Goal: Use online tool/utility: Utilize a website feature to perform a specific function

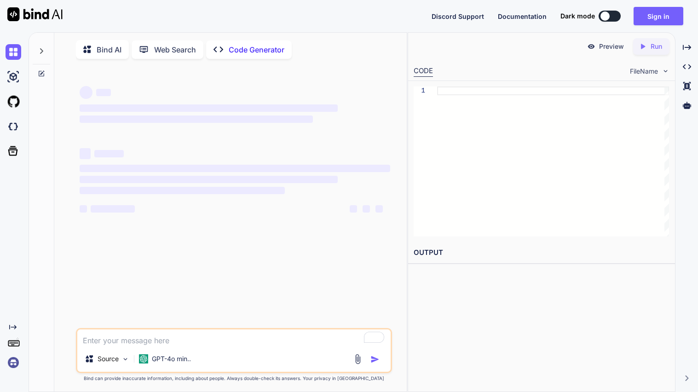
type textarea "x"
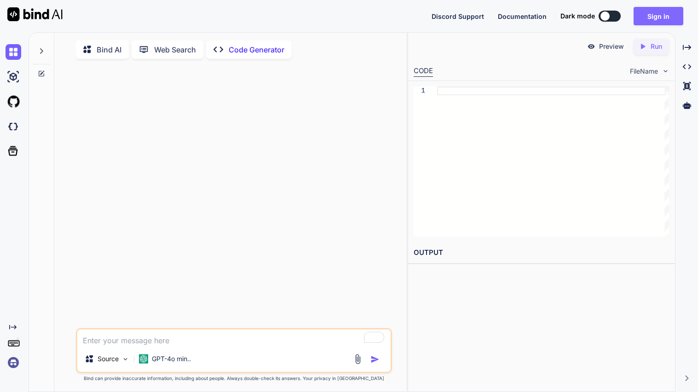
click at [646, 17] on button "Sign in" at bounding box center [658, 16] width 50 height 18
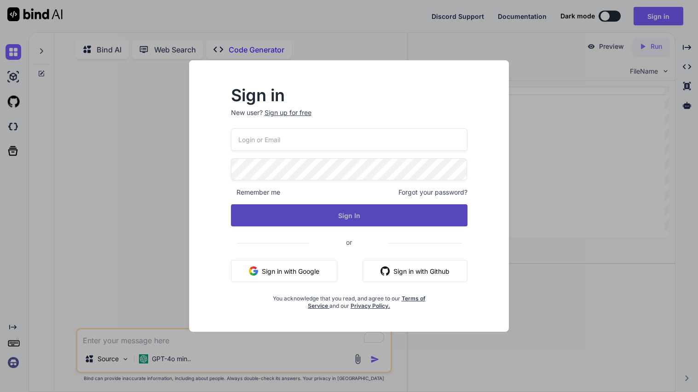
type input "[EMAIL_ADDRESS][DOMAIN_NAME]"
click at [318, 207] on button "Sign In" at bounding box center [349, 215] width 236 height 22
click at [346, 219] on button "Sign In" at bounding box center [349, 215] width 236 height 22
type textarea "x"
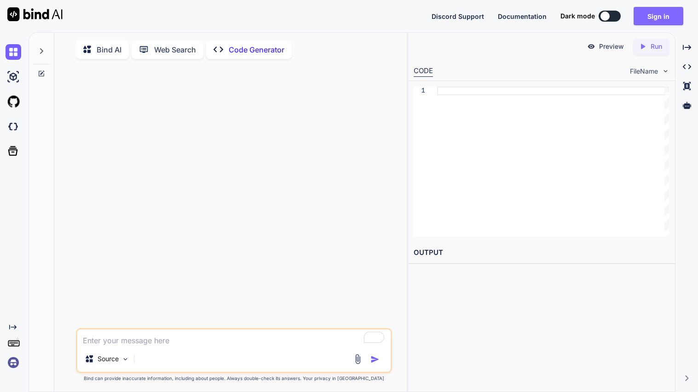
click at [680, 10] on button "Sign in" at bounding box center [658, 16] width 50 height 18
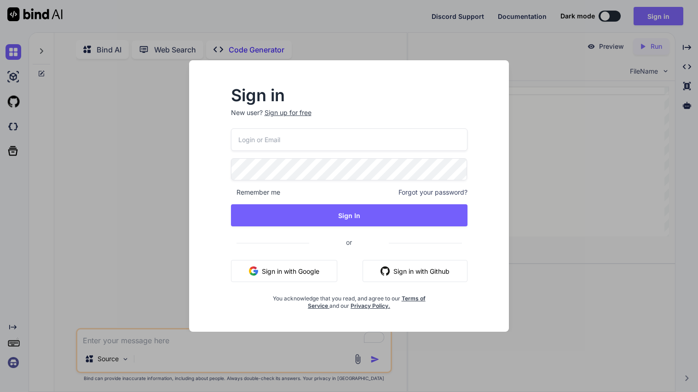
type input "[EMAIL_ADDRESS][DOMAIN_NAME]"
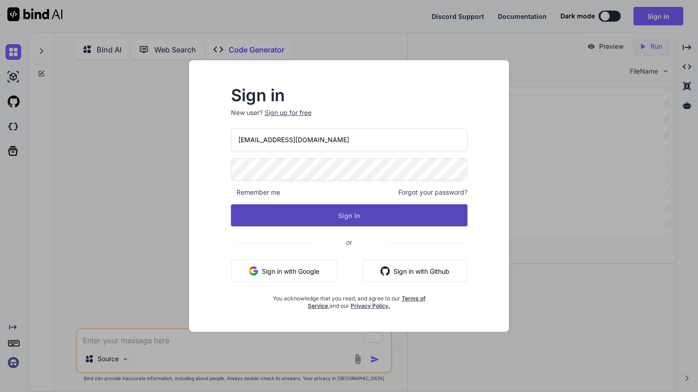
click at [378, 211] on button "Sign In" at bounding box center [349, 215] width 236 height 22
click at [351, 214] on button "Sign In" at bounding box center [349, 215] width 236 height 22
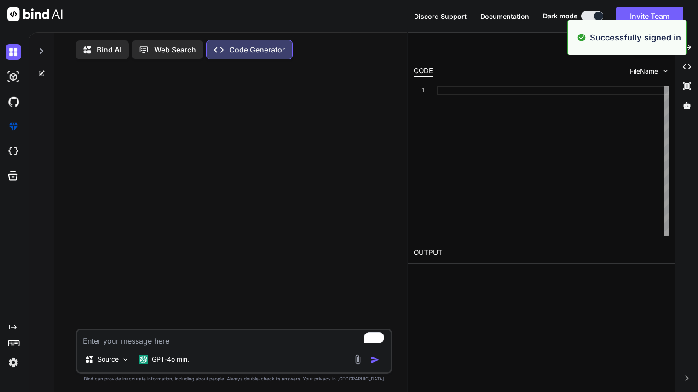
click at [99, 52] on p "Bind AI" at bounding box center [109, 49] width 25 height 11
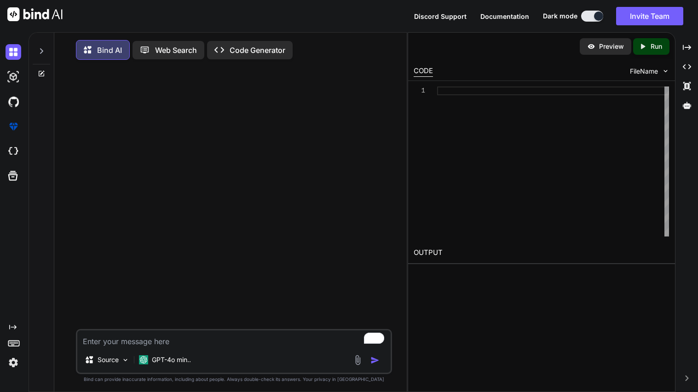
click at [229, 337] on textarea "To enrich screen reader interactions, please activate Accessibility in Grammarl…" at bounding box center [233, 338] width 313 height 17
type textarea "x"
type textarea "m"
type textarea "x"
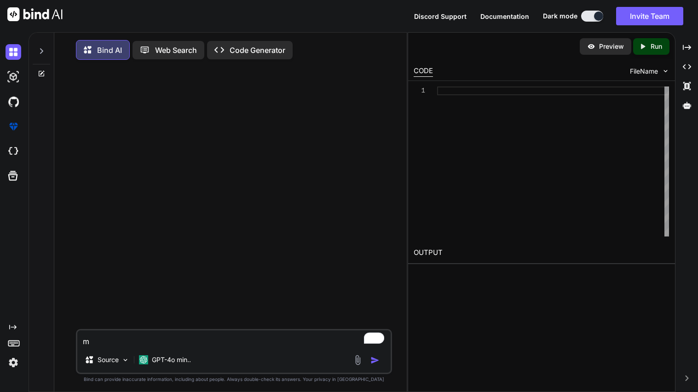
type textarea "ma"
type textarea "x"
type textarea "mak"
type textarea "x"
type textarea "make"
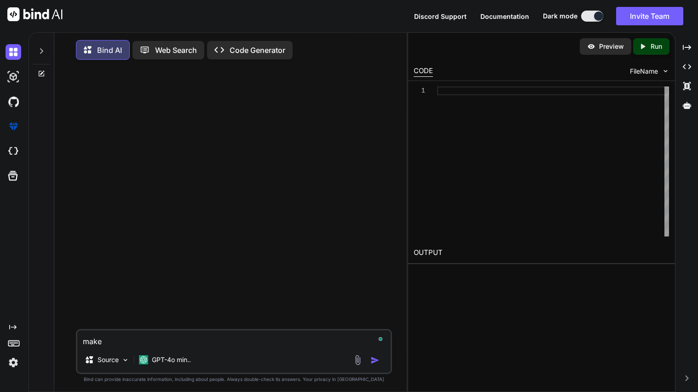
type textarea "x"
type textarea "make"
type textarea "x"
type textarea "make t"
type textarea "x"
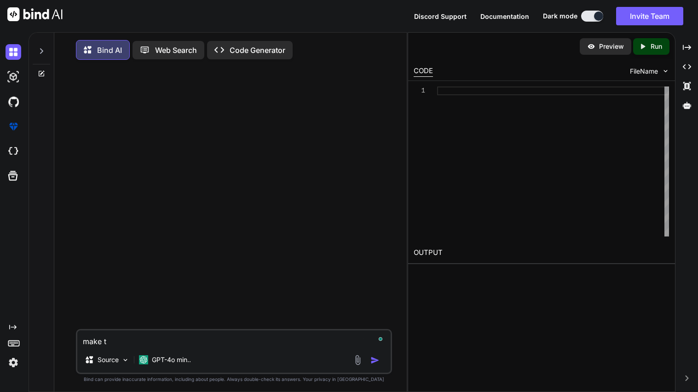
type textarea "make th"
type textarea "x"
type textarea "make the"
type textarea "x"
type textarea "make the mo"
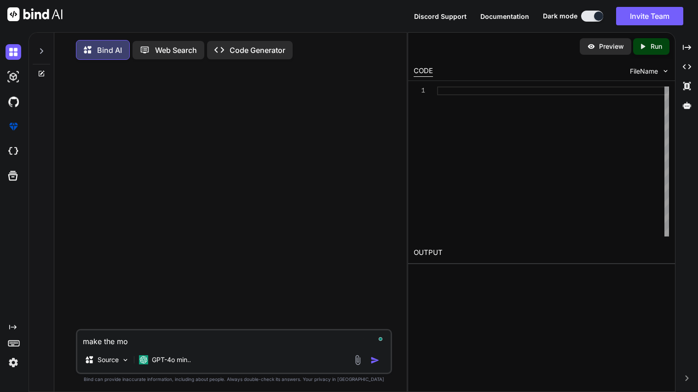
type textarea "x"
type textarea "make the most"
type textarea "x"
type textarea "make the most"
type textarea "x"
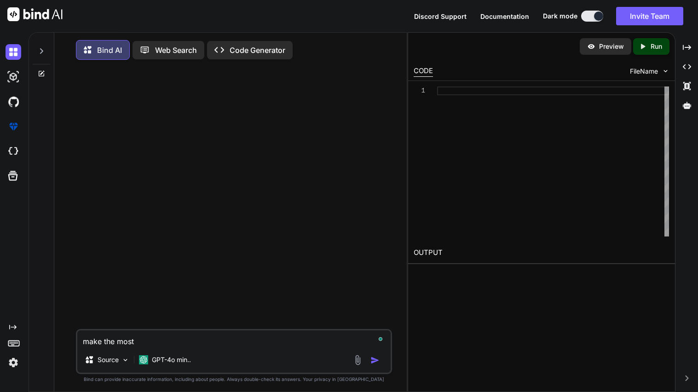
type textarea "make the most r"
type textarea "x"
type textarea "make the most ro"
type textarea "x"
type textarea "make the most rom"
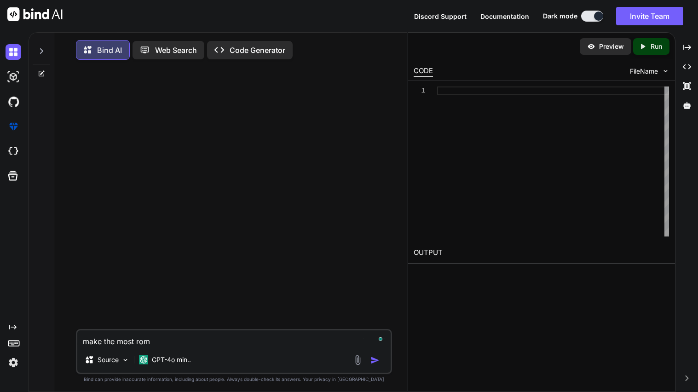
type textarea "x"
type textarea "make the most [GEOGRAPHIC_DATA]"
type textarea "x"
type textarea "make the most roman"
type textarea "x"
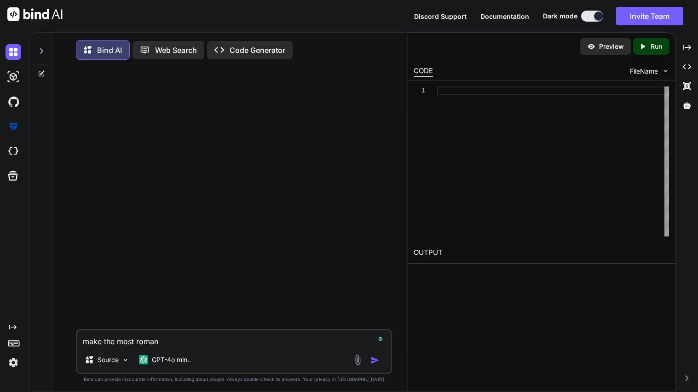
type textarea "make the most romant"
type textarea "x"
type textarea "make the most romanti"
type textarea "x"
type textarea "make the most romantic"
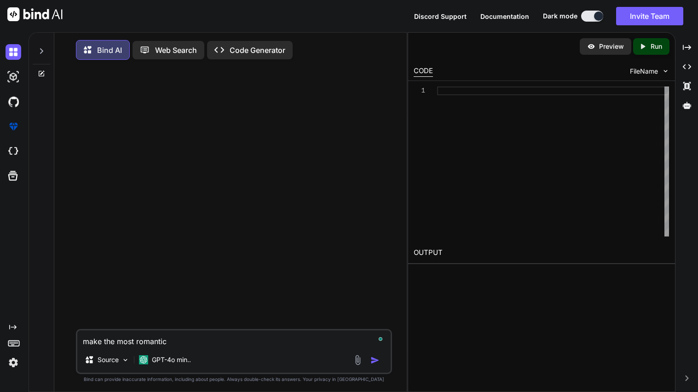
type textarea "x"
type textarea "make the most romantic"
type textarea "x"
type textarea "make the most romantic p"
type textarea "x"
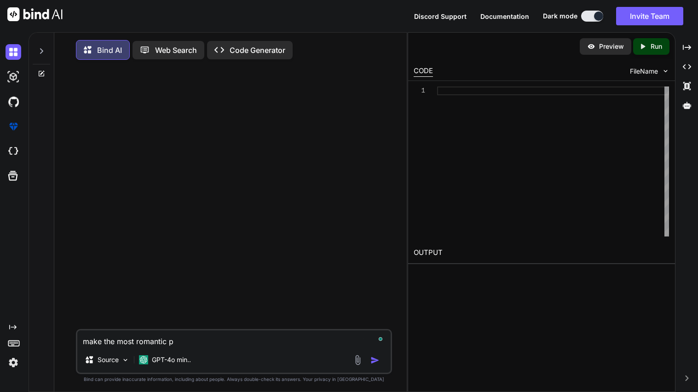
type textarea "make the most romantic po"
type textarea "x"
type textarea "make the most romantic [PERSON_NAME]"
type textarea "x"
type textarea "make the most romantic poem"
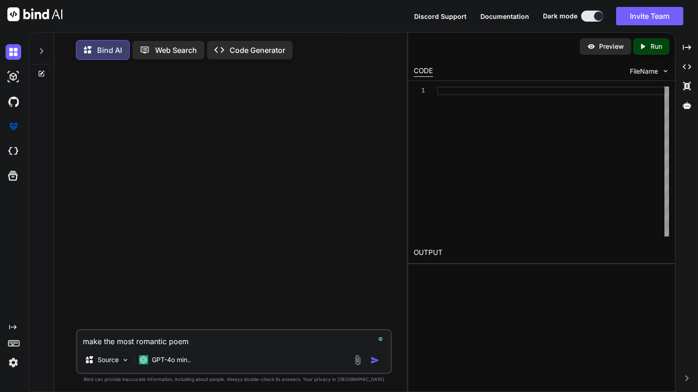
type textarea "x"
type textarea "make the most romantic poem"
type textarea "x"
type textarea "make the most romantic poem i"
type textarea "x"
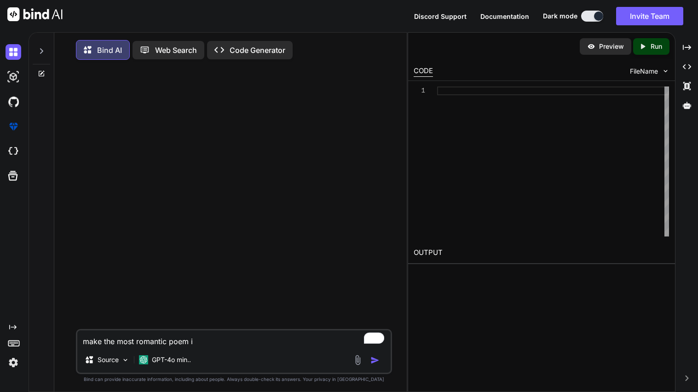
type textarea "make the most romantic poem in"
type textarea "x"
type textarea "make the most romantic poem in"
type textarea "x"
type textarea "make the most romantic poem in t"
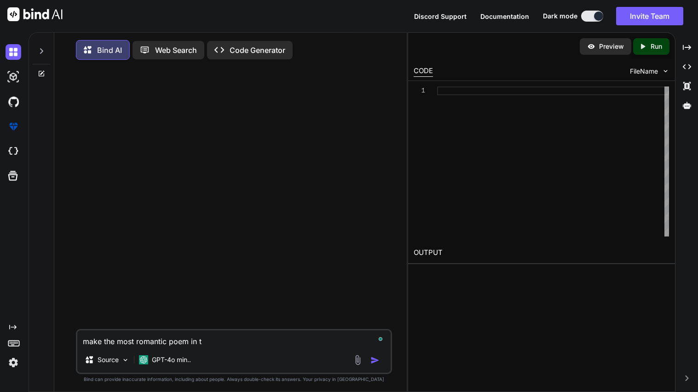
type textarea "x"
type textarea "make the most romantic poem in th"
type textarea "x"
type textarea "make the most romantic poem in the"
type textarea "x"
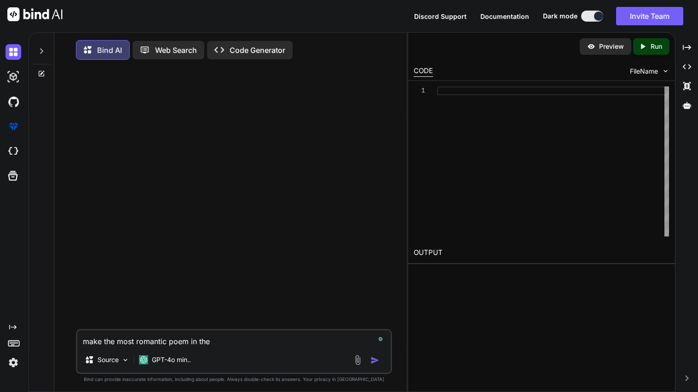
type textarea "make the most romantic poem in the"
type textarea "x"
type textarea "make the most romantic poem in the w"
type textarea "x"
type textarea "make the most romantic poem in the wo"
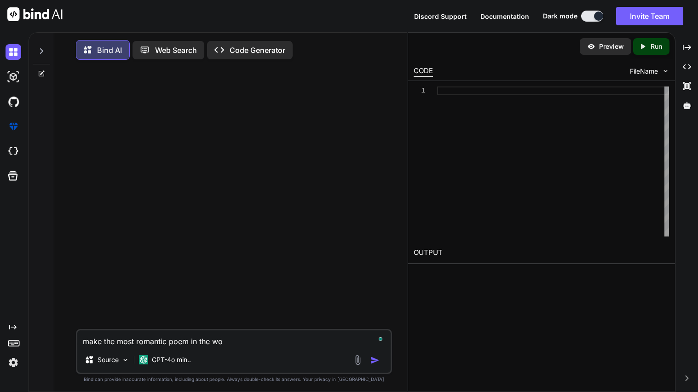
type textarea "x"
type textarea "make the most romantic poem in the wor"
type textarea "x"
type textarea "make the most romantic poem in the work"
type textarea "x"
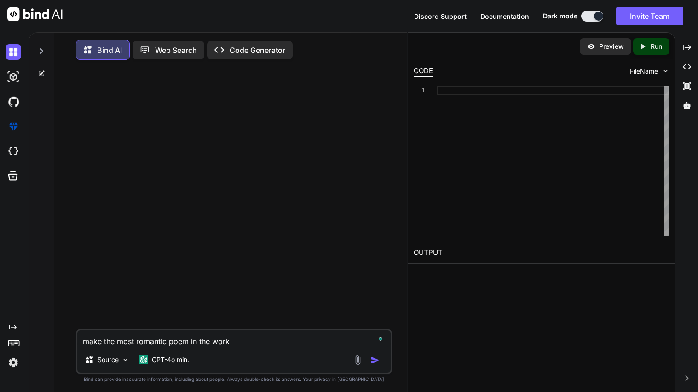
type textarea "make the most romantic poem in the work m"
type textarea "x"
type textarea "make the most romantic poem in the work ma"
type textarea "x"
type textarea "make the most romantic poem in the work mak"
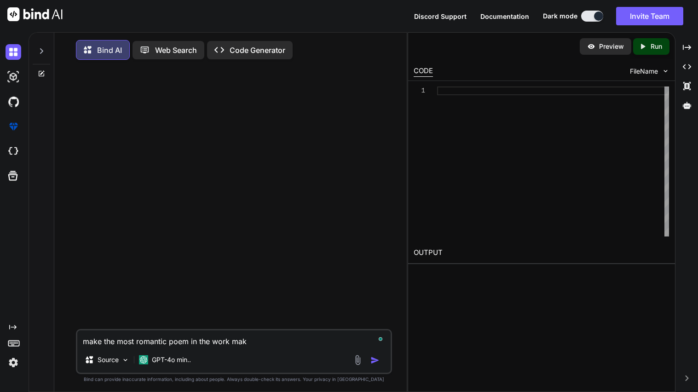
type textarea "x"
type textarea "make the most romantic poem in the work make"
type textarea "x"
type textarea "make the most romantic poem in the work make"
type textarea "x"
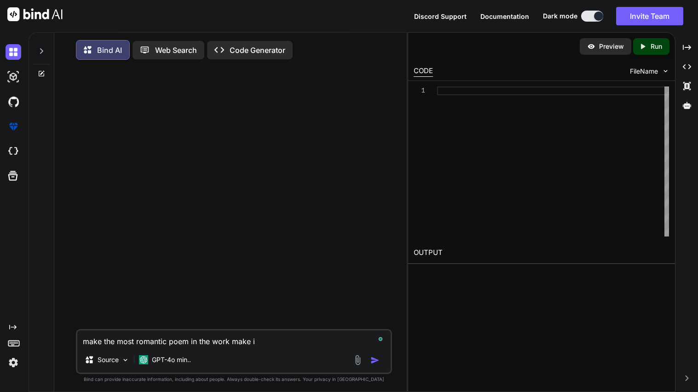
type textarea "make the most romantic poem in the work make it"
type textarea "x"
type textarea "make the most romantic poem in the work make it"
type textarea "x"
type textarea "make the most romantic poem in the work make it w"
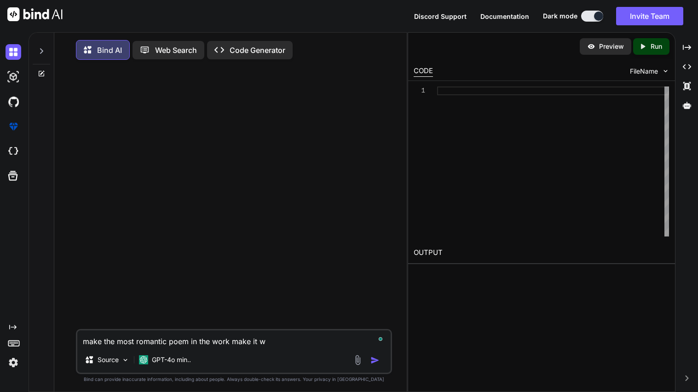
type textarea "x"
type textarea "make the most romantic poem in the work make it wh"
type textarea "x"
type textarea "make the most romantic poem in the work make it whe"
type textarea "x"
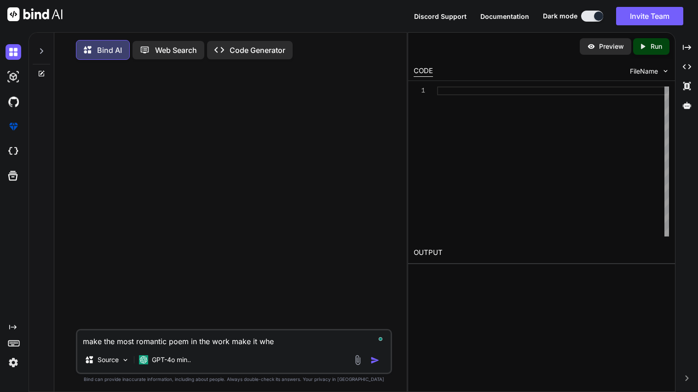
type textarea "make the most romantic poem in the work make it wher"
type textarea "x"
type textarea "make the most romantic poem in the work make it where"
type textarea "x"
type textarea "make the most romantic poem in the work make it where"
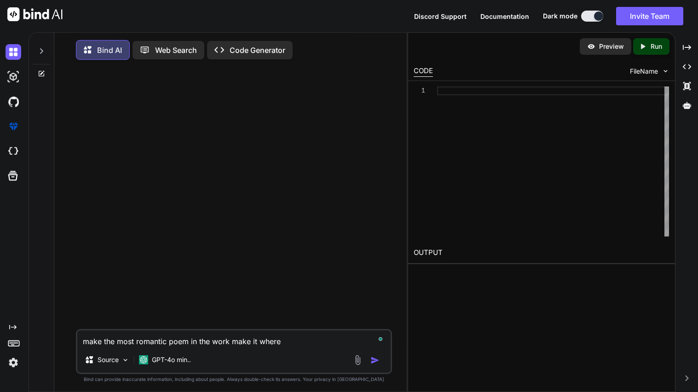
type textarea "x"
type textarea "make the most romantic poem in the work make it where i"
type textarea "x"
type textarea "make the most romantic poem in the work make it where it"
type textarea "x"
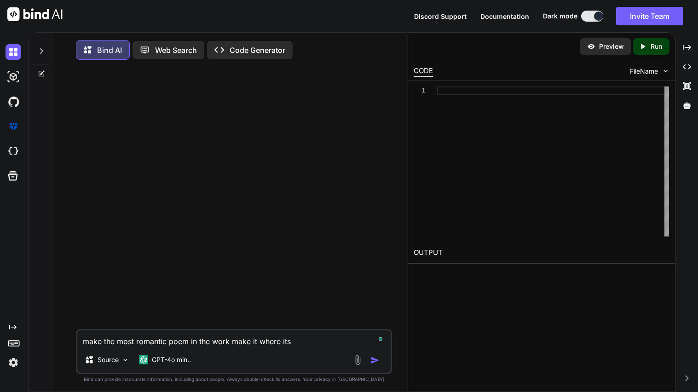
type textarea "make the most romantic poem in the work make it where its"
type textarea "x"
type textarea "make the most romantic poem in the work make it where its"
type textarea "x"
type textarea "make the most romantic poem in the work make it where i"
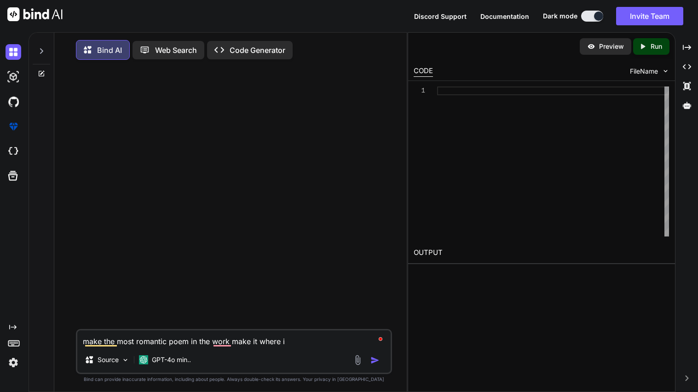
type textarea "x"
type textarea "make the most romantic poem in the work make it where"
type textarea "x"
type textarea "make the most romantic poem in the work make it wher"
type textarea "x"
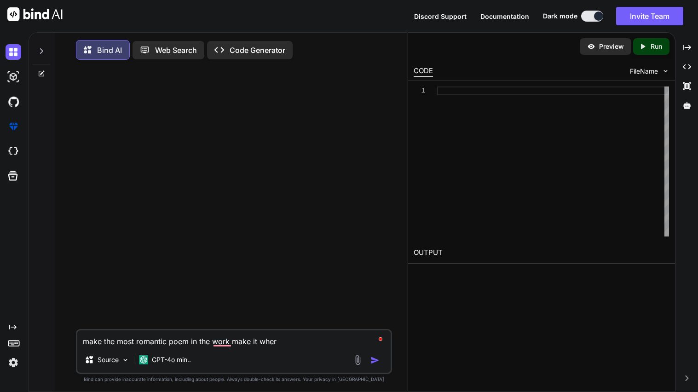
type textarea "make the most romantic poem in the work make it whe"
type textarea "x"
type textarea "make the most romantic poem in the work make it wh"
type textarea "x"
type textarea "make the most romantic poem in the work make it w"
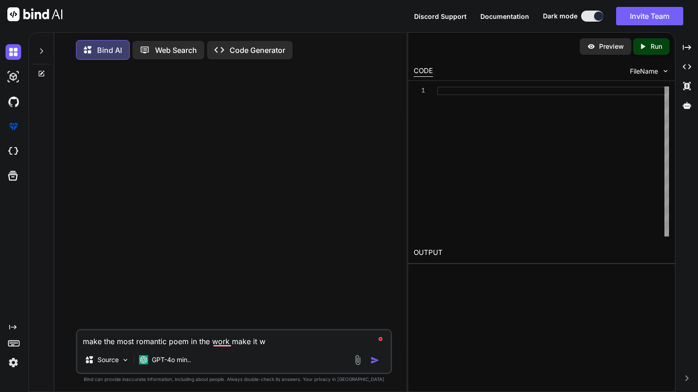
type textarea "x"
type textarea "make the most romantic poem in the work make it"
type textarea "x"
type textarea "make the most romantic poem in the work make it"
type textarea "x"
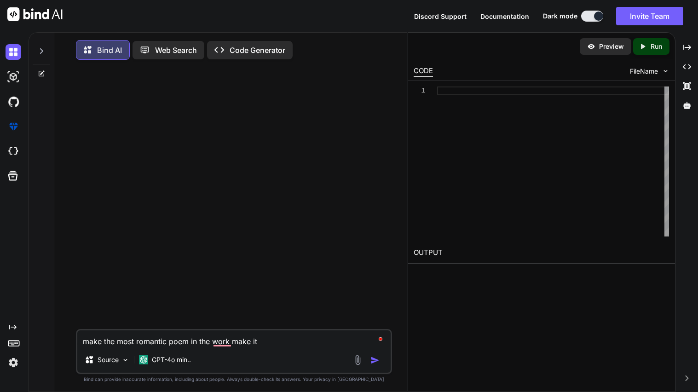
type textarea "make the most romantic poem in the work make i"
type textarea "x"
type textarea "make the most romantic poem in the work make"
type textarea "x"
type textarea "make the most romantic poem in the work make o"
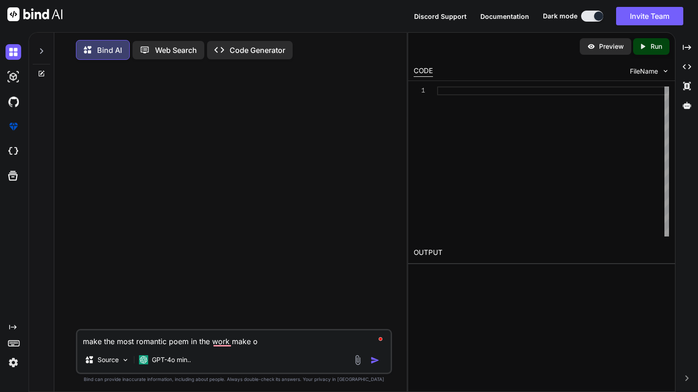
type textarea "x"
type textarea "make the most romantic poem in the work make on"
type textarea "x"
type textarea "make the most romantic poem in the work make one"
type textarea "x"
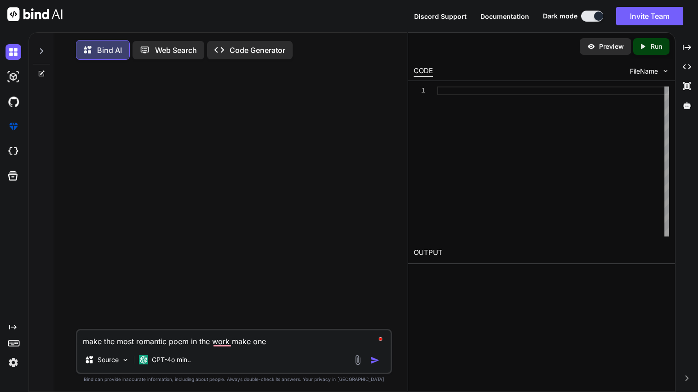
type textarea "make the most romantic poem in the work make one t"
type textarea "x"
type textarea "make the most romantic poem in the work make one th"
type textarea "x"
type textarea "make the most romantic poem in the work make one tha"
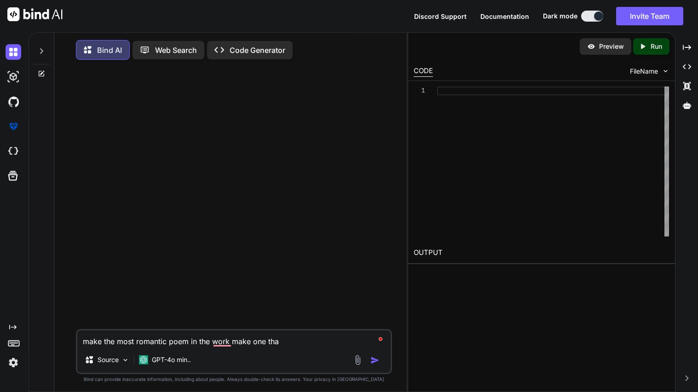
type textarea "x"
type textarea "make the most romantic poem in the work make one that"
type textarea "x"
type textarea "make the most romantic poem in the work make one that"
type textarea "x"
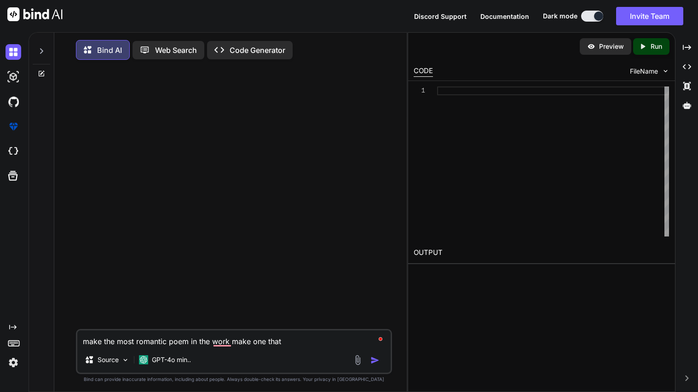
type textarea "make the most romantic poem in the work make one that h"
type textarea "x"
type textarea "make the most romantic poem in the work make one that ha"
type textarea "x"
type textarea "make the most romantic poem in the work make one that has"
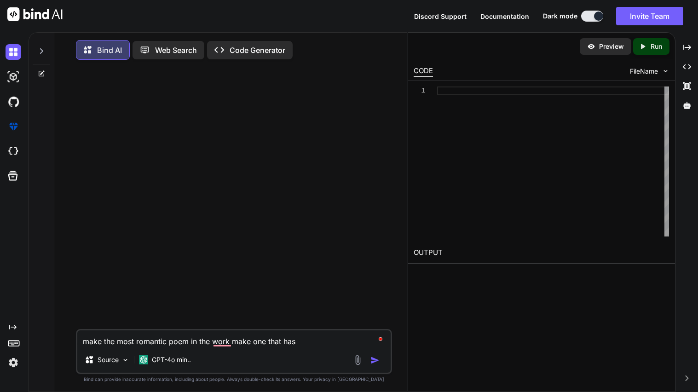
type textarea "x"
type textarea "make the most romantic poem in the work make one that has"
type textarea "x"
type textarea "make the most romantic poem in the work make one that has n"
type textarea "x"
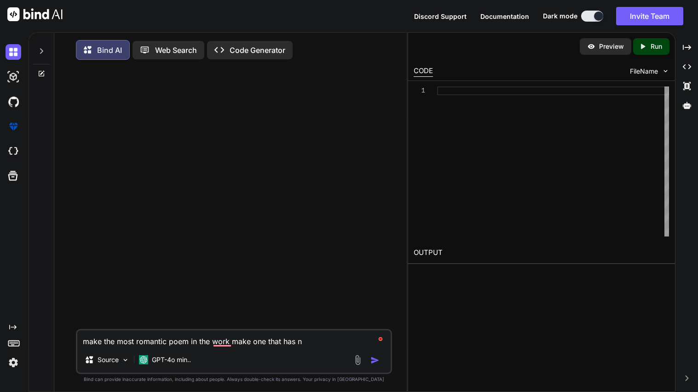
type textarea "make the most romantic poem in the work make one that has ne"
type textarea "x"
type textarea "make the most romantic poem in the work make one that has nev"
type textarea "x"
type textarea "make the most romantic poem in the work make one that has neve"
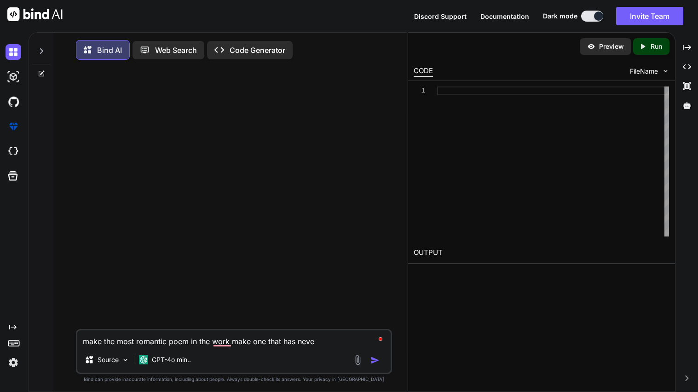
type textarea "x"
type textarea "make the most romantic poem in the work make one that has never"
type textarea "x"
type textarea "make the most romantic poem in the work make one that has never"
type textarea "x"
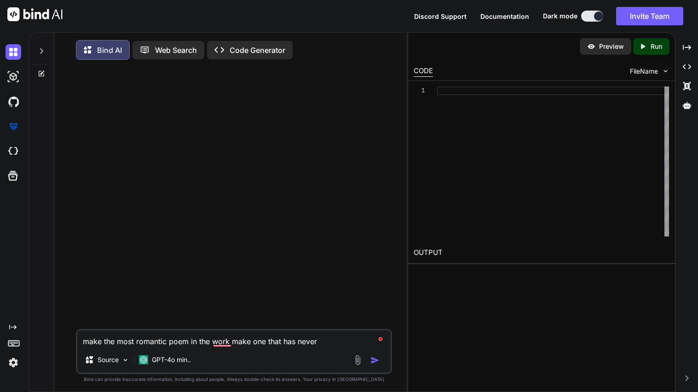
type textarea "make the most romantic poem in the work make one that has never b"
type textarea "x"
type textarea "make the most romantic poem in the work make one that has never be"
type textarea "x"
type textarea "make the most romantic poem in the work make one that has never bee"
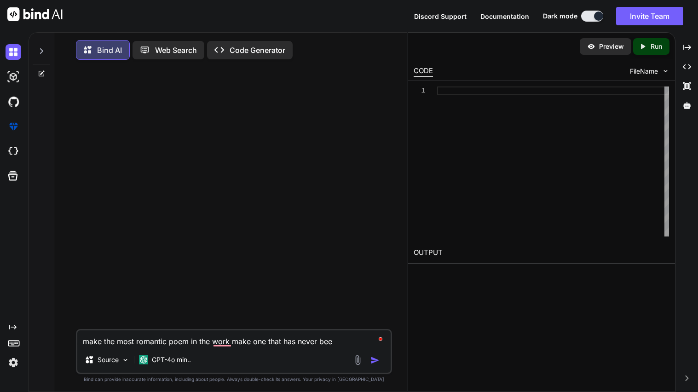
type textarea "x"
type textarea "make the most romantic poem in the work make one that has never been"
type textarea "x"
type textarea "make the most romantic poem in the work make one that has never been"
type textarea "x"
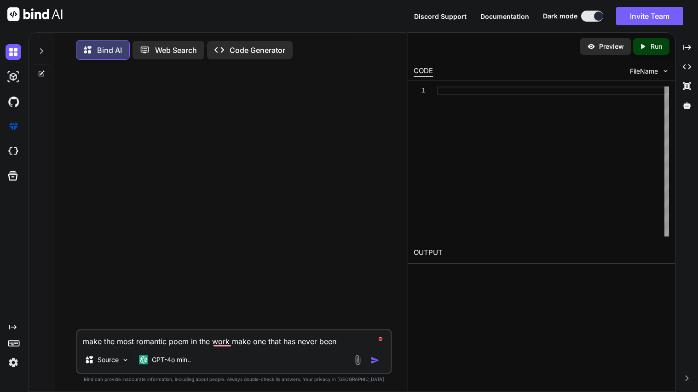
type textarea "make the most romantic poem in the work make one that has never been u"
type textarea "x"
type textarea "make the most romantic poem in the work make one that has never been us"
type textarea "x"
type textarea "make the most romantic poem in the work make one that has never been use"
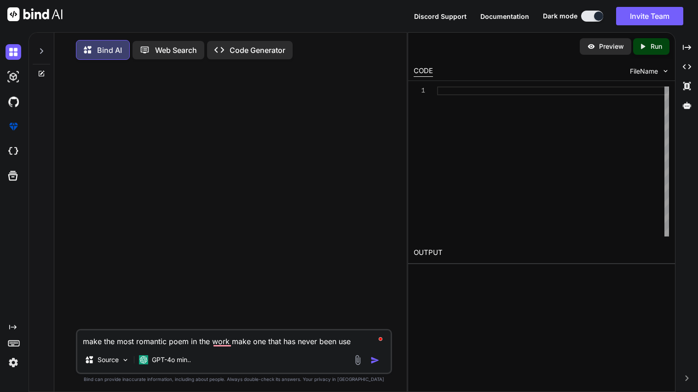
type textarea "x"
click at [222, 347] on textarea "make the most romantic poem in the work make one that has never been used" at bounding box center [233, 338] width 313 height 17
click at [215, 345] on textarea "make the most romantic poem in the work make one that has never been used" at bounding box center [233, 338] width 313 height 17
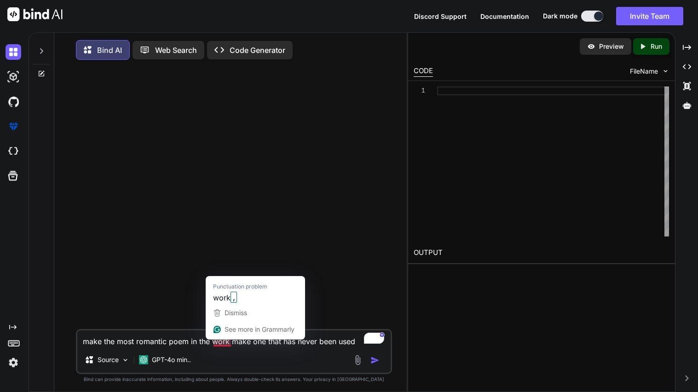
click at [219, 346] on textarea "make the most romantic poem in the work make one that has never been used" at bounding box center [233, 338] width 313 height 17
type textarea "make the most romantic poem in the work make one that has never been used"
type textarea "x"
type textarea "make the most romantic poem in the work, make one that has never been used"
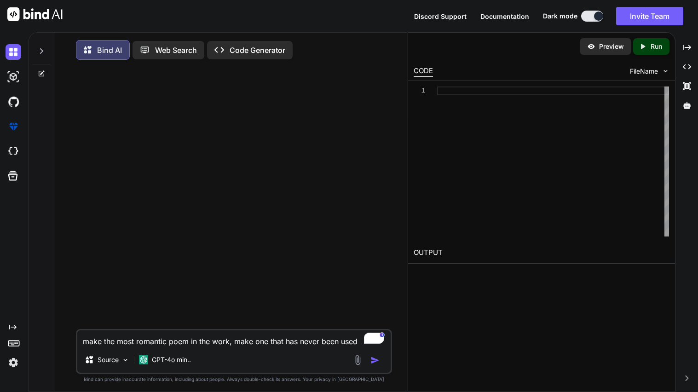
type textarea "x"
type textarea "make the most romantic poem in the work make one that has never been used"
type textarea "x"
type textarea "make the most romantic poem in the wor make one that has never been used"
type textarea "x"
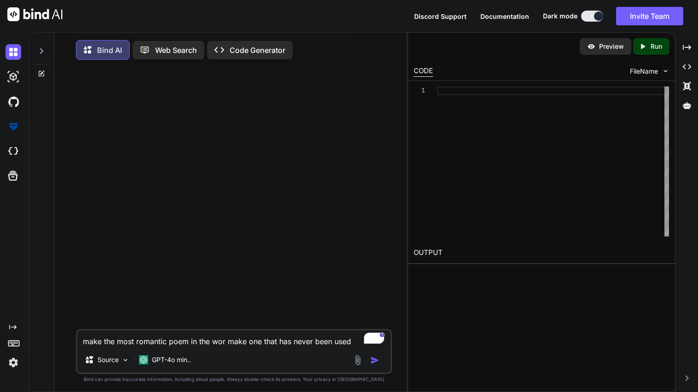
type textarea "make the most romantic poem in the wo make one that has never been used"
type textarea "x"
type textarea "make the most romantic poem in the w make one that has never been used"
type textarea "x"
type textarea "make the most romantic poem in the make one that has never been used"
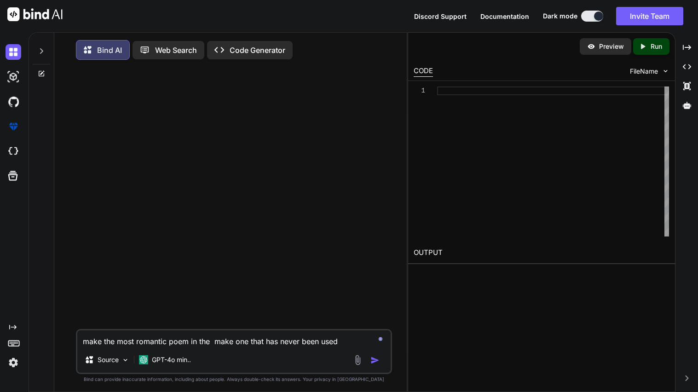
type textarea "x"
click at [335, 343] on textarea "make the most romantic poem , make one that has never been used" at bounding box center [233, 338] width 313 height 17
click at [178, 345] on textarea "make the most romantic poem , make one that has never been used" at bounding box center [233, 338] width 313 height 17
click at [97, 344] on textarea "make the most romantic poem, make one that has never been used" at bounding box center [233, 338] width 313 height 17
click at [93, 301] on div at bounding box center [235, 198] width 314 height 262
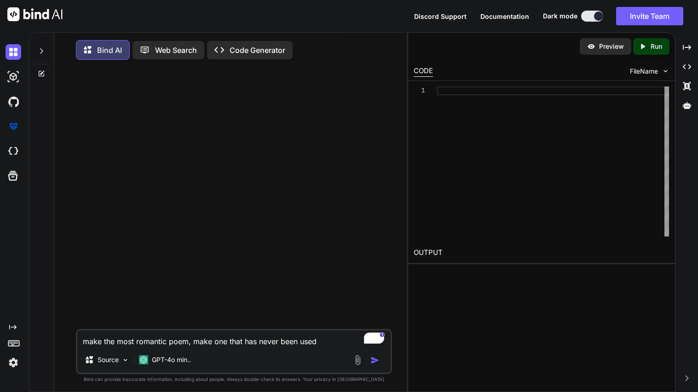
click at [92, 346] on textarea "make the most romantic poem, make one that has never been used" at bounding box center [233, 338] width 313 height 17
click at [320, 345] on textarea "Make the most romantic poem, make one that has never been used" at bounding box center [233, 338] width 313 height 17
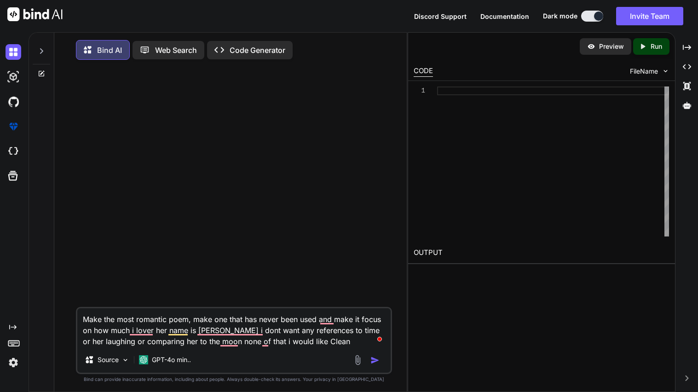
click at [333, 345] on textarea "Make the most romantic poem, make one that has never been used and make it focu…" at bounding box center [233, 327] width 313 height 39
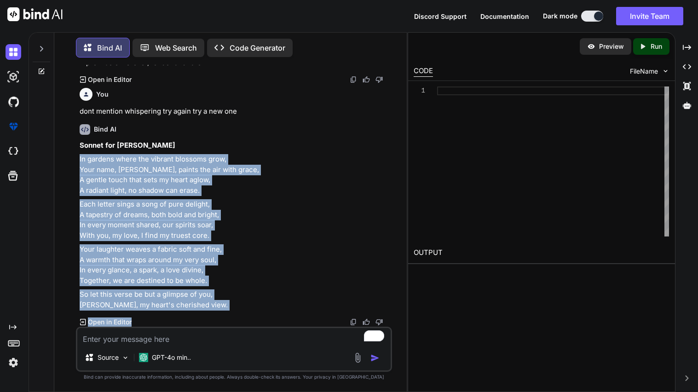
scroll to position [566, 0]
drag, startPoint x: 76, startPoint y: 118, endPoint x: 227, endPoint y: 309, distance: 243.3
click at [227, 309] on div "You Make the most romantic poem, make one that has never been used and make it …" at bounding box center [234, 228] width 316 height 327
copy div "In gardens where the vibrant blossoms grow, Your name, [PERSON_NAME], paints th…"
